Goal: Task Accomplishment & Management: Manage account settings

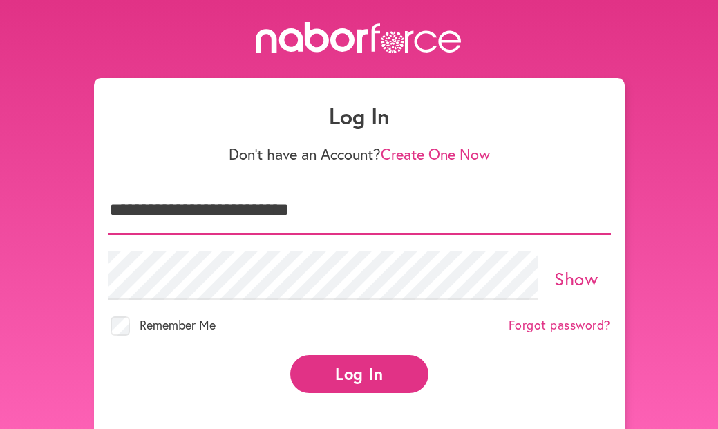
type input "**********"
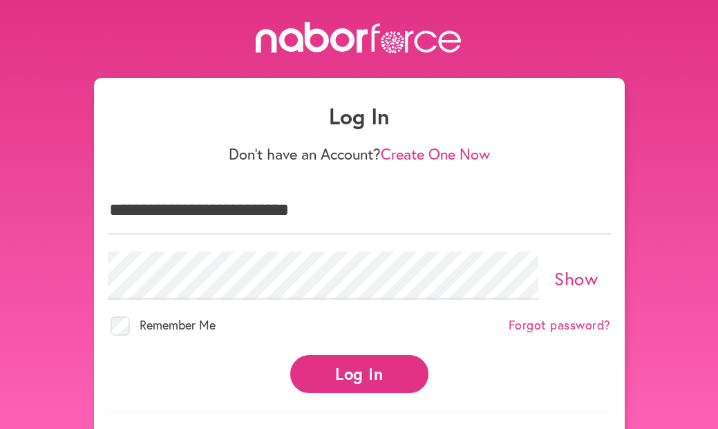
click at [362, 378] on button "Log In" at bounding box center [359, 374] width 138 height 38
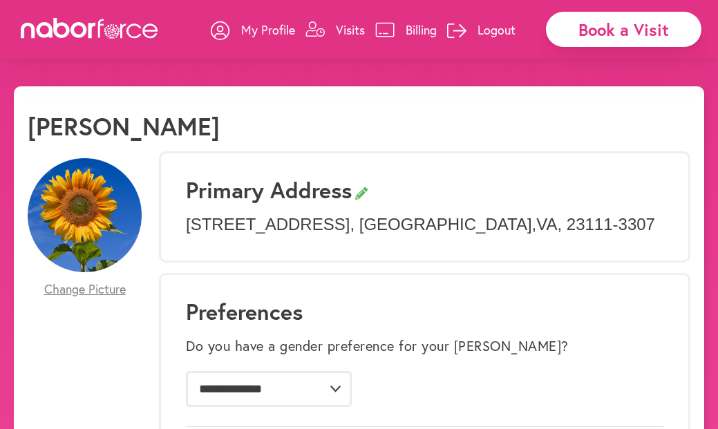
click at [354, 28] on p "Visits" at bounding box center [350, 29] width 29 height 17
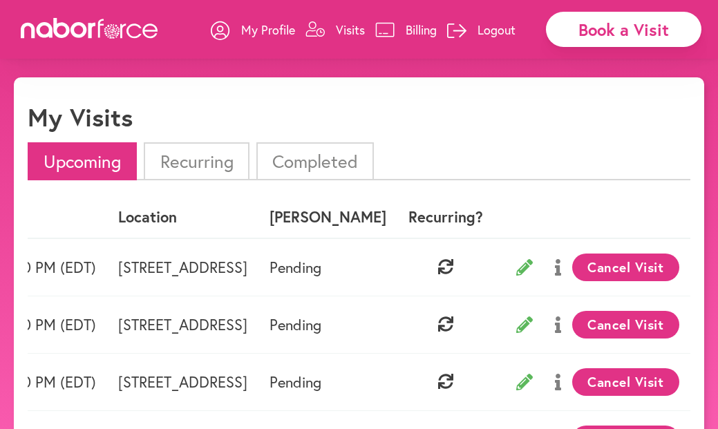
scroll to position [0, 201]
click at [609, 260] on button "Cancel Visit" at bounding box center [625, 268] width 107 height 28
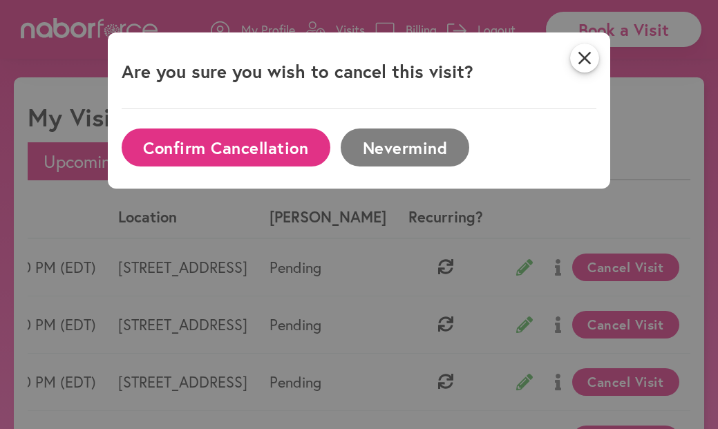
click at [246, 144] on button "Confirm Cancellation" at bounding box center [226, 148] width 209 height 38
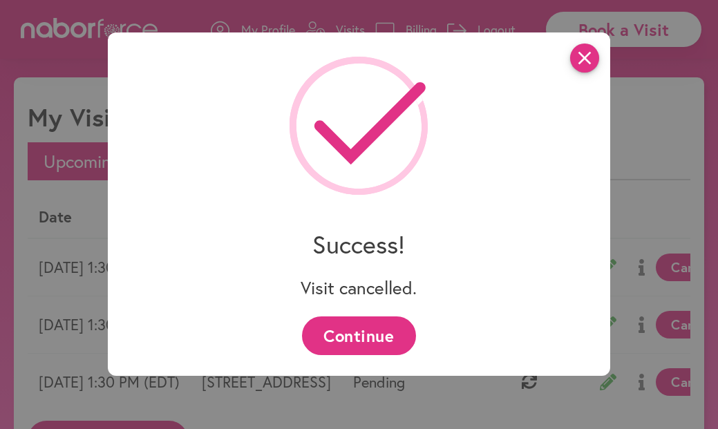
click at [584, 57] on icon "close" at bounding box center [584, 58] width 29 height 29
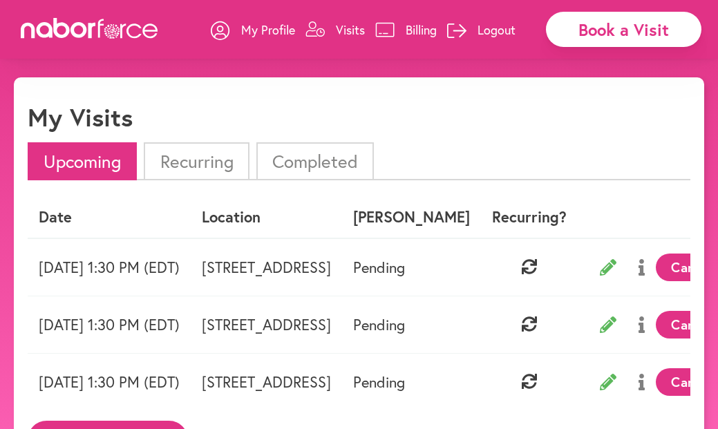
click at [488, 26] on p "Logout" at bounding box center [496, 29] width 38 height 17
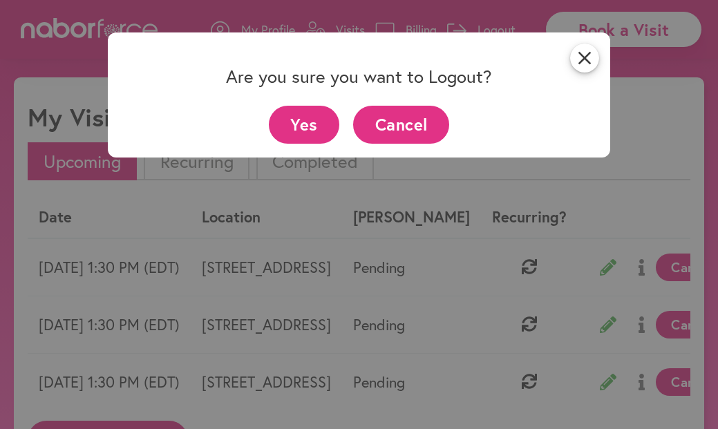
click at [301, 126] on button "Yes" at bounding box center [304, 125] width 71 height 38
